Goal: Information Seeking & Learning: Learn about a topic

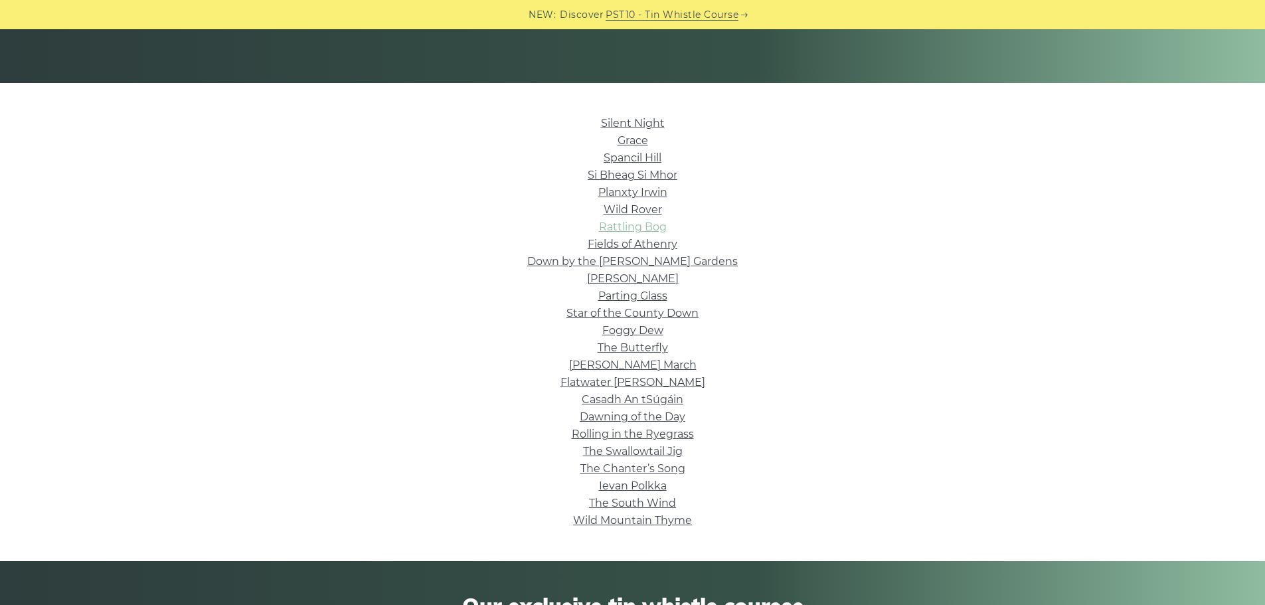
click at [645, 224] on link "Rattling Bog" at bounding box center [633, 226] width 68 height 13
click at [620, 160] on link "Spancil Hill" at bounding box center [633, 157] width 58 height 13
click at [618, 141] on link "Grace" at bounding box center [633, 140] width 31 height 13
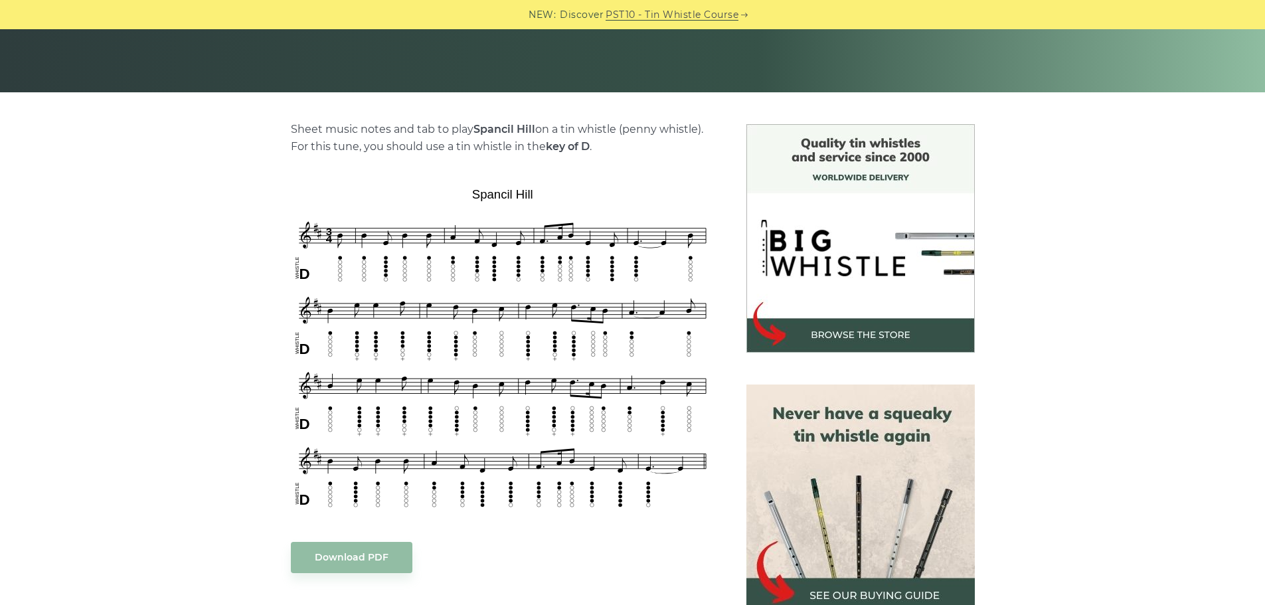
scroll to position [332, 0]
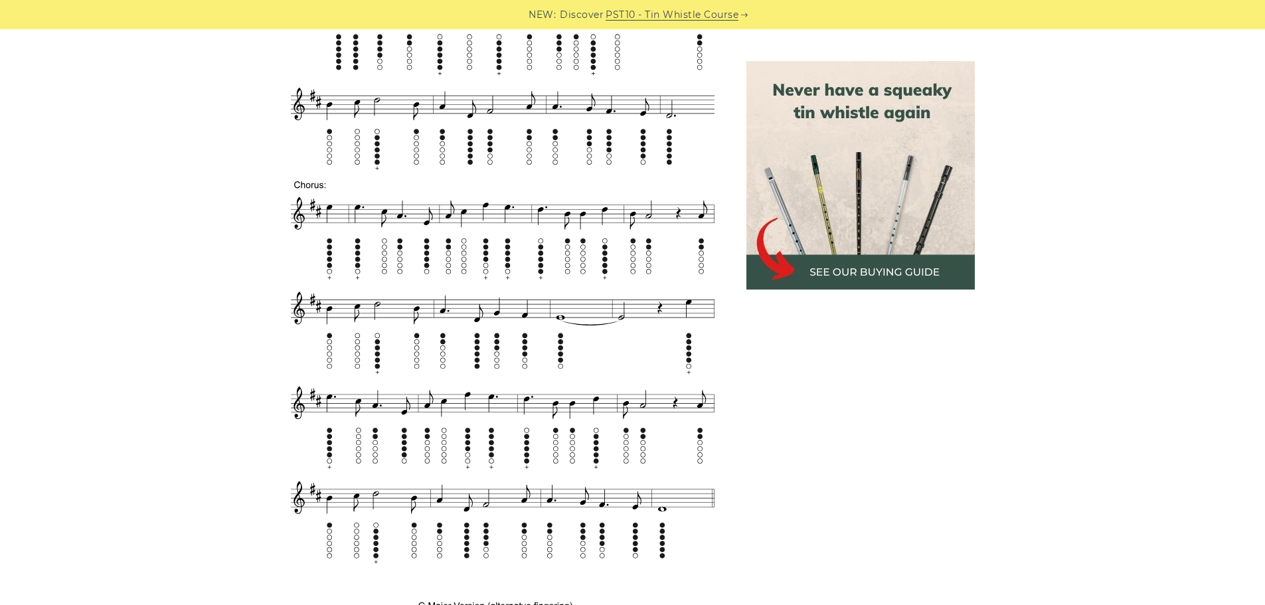
scroll to position [730, 0]
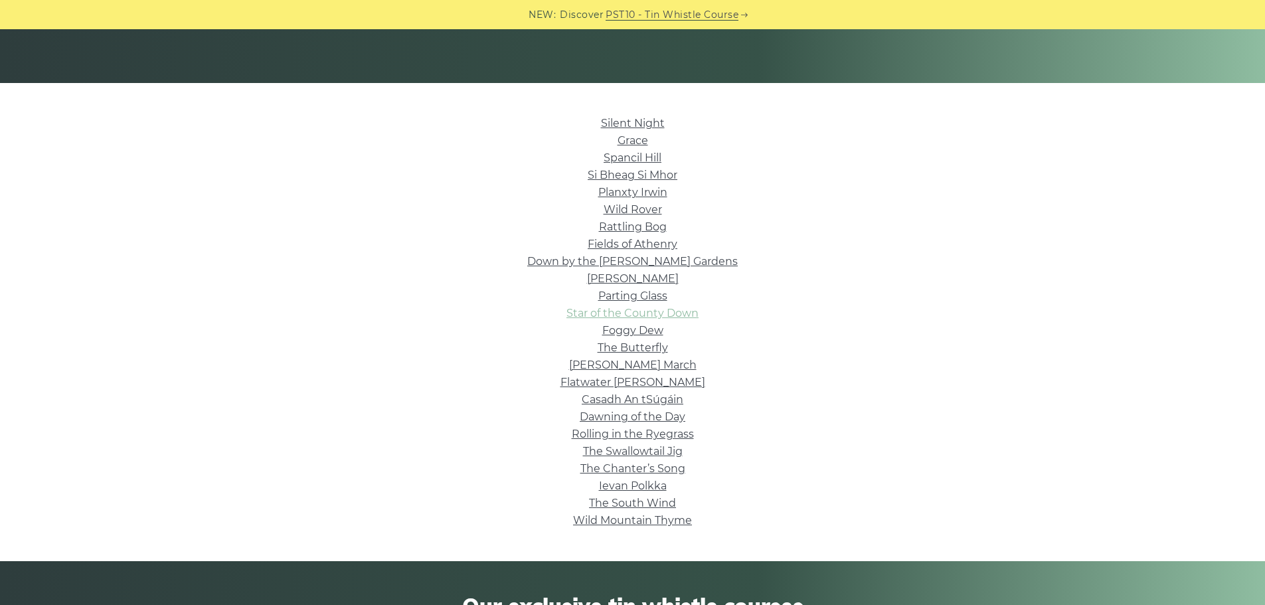
click at [644, 316] on link "Star of the County Down" at bounding box center [632, 313] width 132 height 13
